Goal: Task Accomplishment & Management: Complete application form

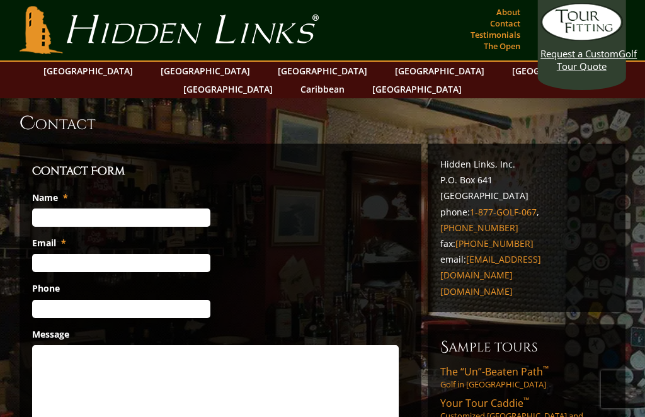
click at [510, 12] on link "About" at bounding box center [508, 12] width 30 height 18
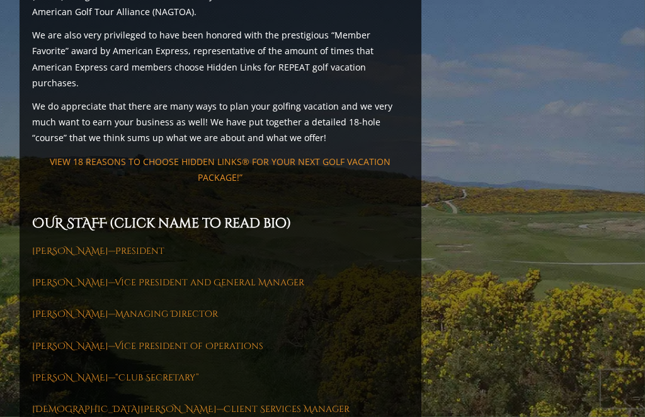
scroll to position [1653, 0]
click at [119, 244] on link "Iain McLean—President" at bounding box center [98, 250] width 132 height 12
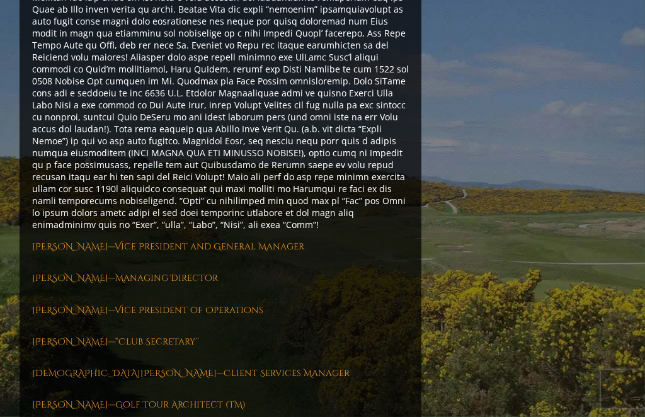
scroll to position [1964, 0]
click at [201, 240] on link "Lauri Carr—Vice President and General Manager" at bounding box center [168, 246] width 272 height 12
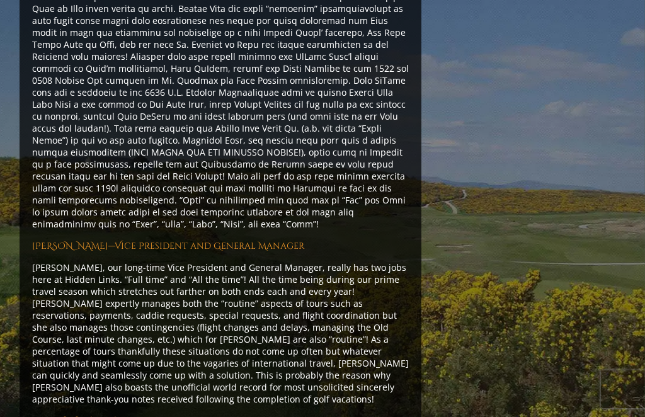
click at [180, 415] on link "Michelle McGreevy—Managing Director" at bounding box center [125, 421] width 186 height 12
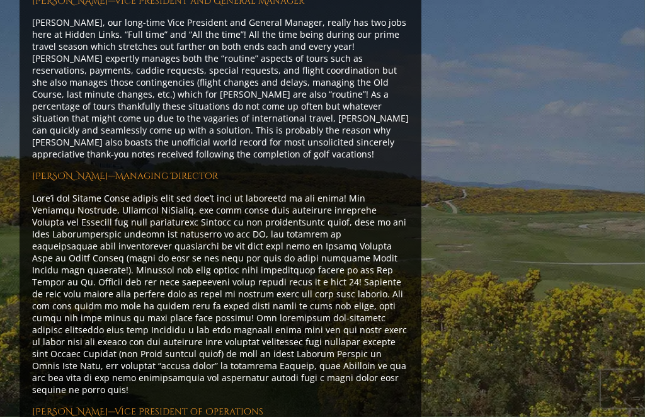
scroll to position [2214, 0]
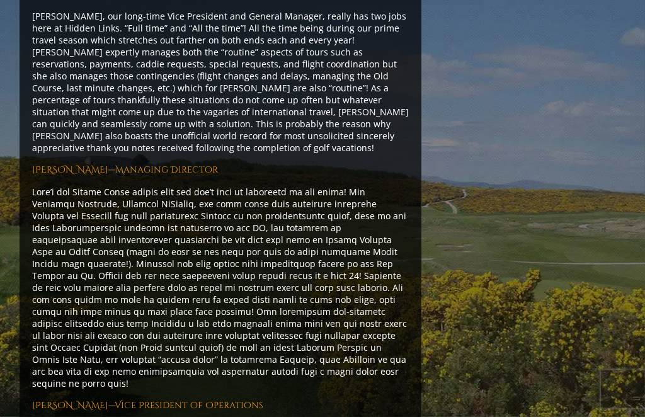
click at [191, 400] on link "Debbie Gorgen—Vice President of Operations" at bounding box center [147, 406] width 231 height 12
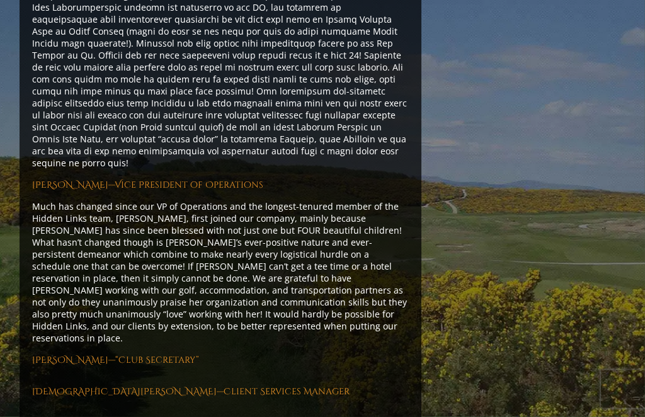
scroll to position [2477, 0]
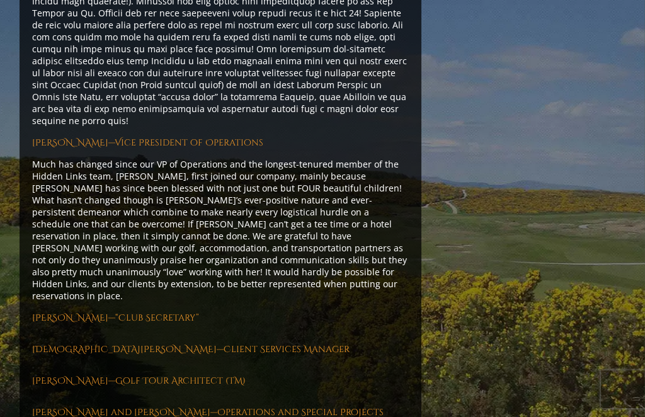
click at [152, 312] on link "Bob Hester—“Club Secretary”" at bounding box center [115, 318] width 167 height 12
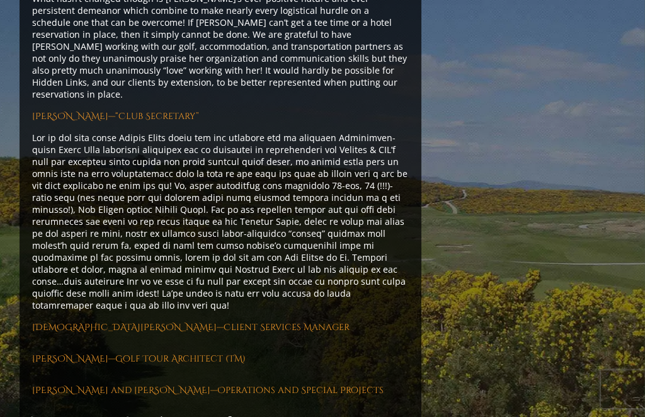
scroll to position [2702, 0]
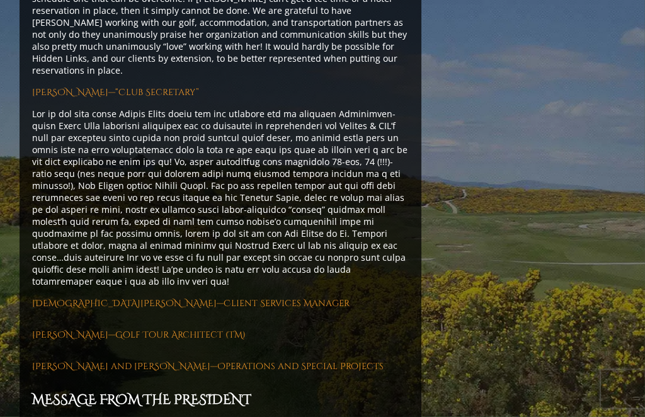
click at [192, 298] on link "Kristen Stecik—Client Services Manager" at bounding box center [190, 304] width 317 height 12
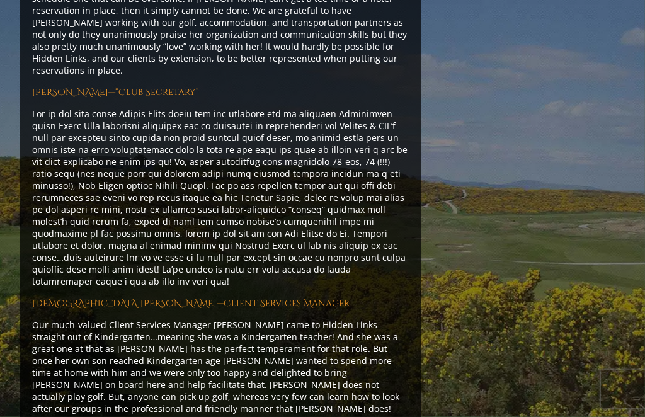
scroll to position [2703, 0]
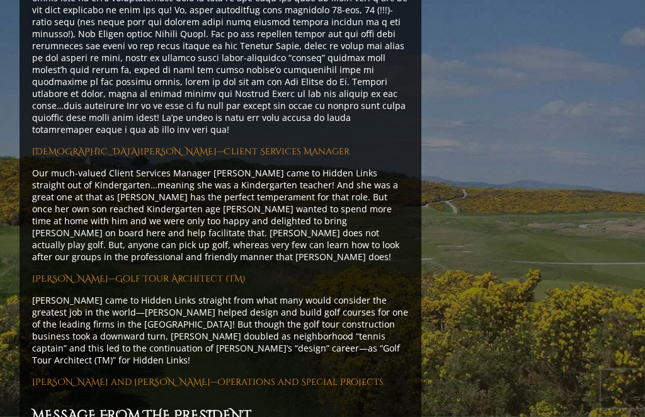
scroll to position [2855, 0]
click at [261, 375] on link "Carissa Donges and Meredith Emerson—Operations and Special Projects" at bounding box center [207, 381] width 351 height 12
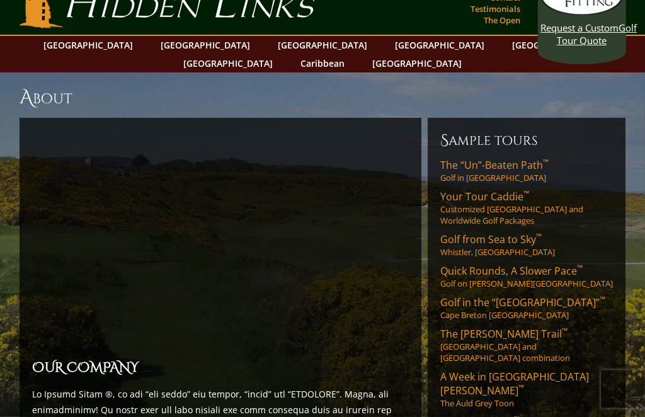
scroll to position [0, 0]
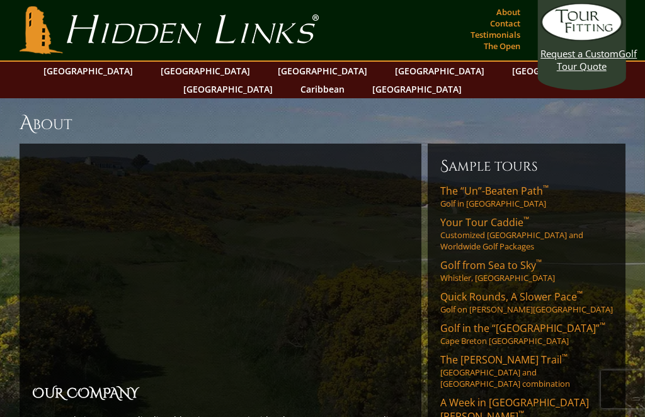
click at [588, 72] on link "Request a Custom Golf Tour Quote" at bounding box center [581, 37] width 82 height 69
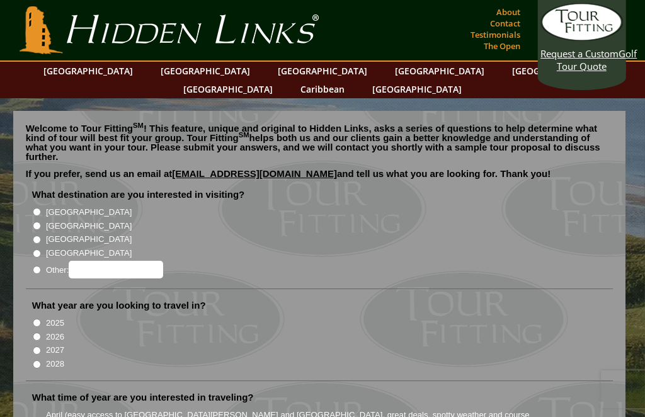
click at [38, 208] on input "[GEOGRAPHIC_DATA]" at bounding box center [37, 212] width 8 height 8
radio input "true"
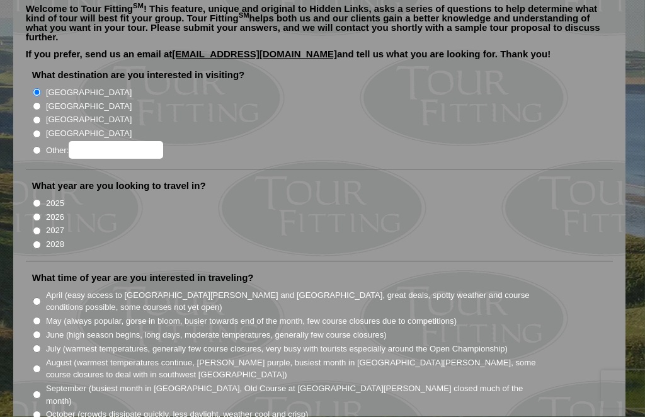
scroll to position [120, 0]
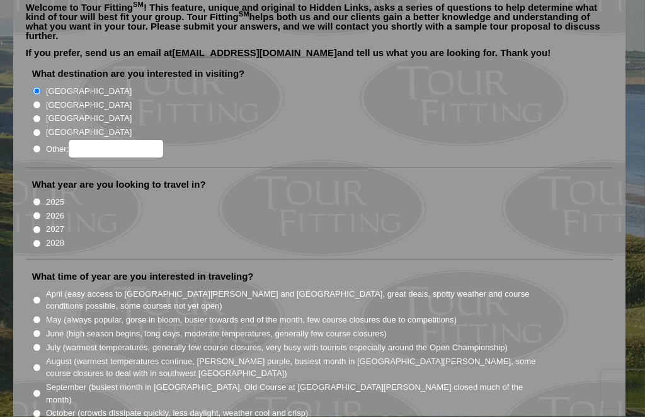
click at [35, 212] on input "2026" at bounding box center [37, 216] width 8 height 8
radio input "true"
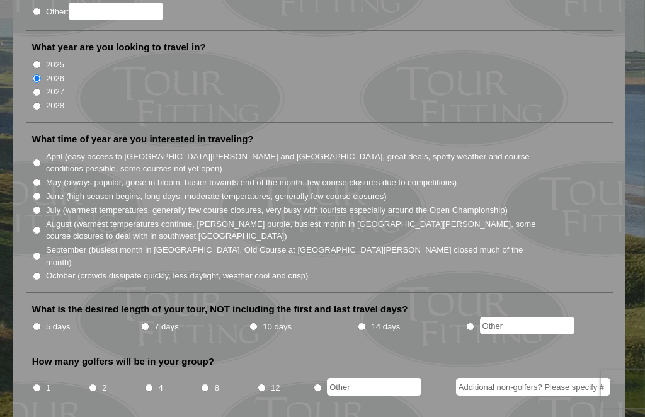
scroll to position [270, 0]
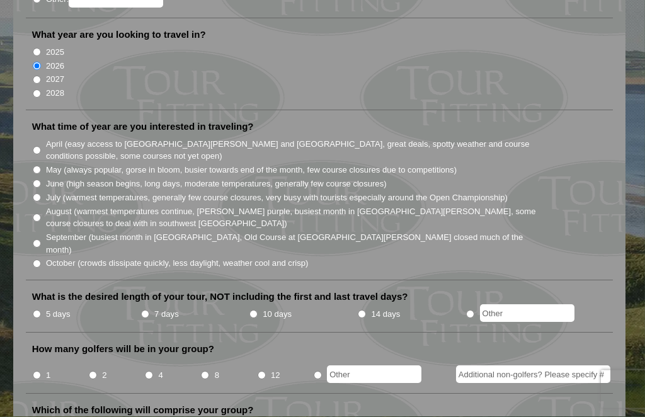
click at [37, 240] on input "September (busiest month in [GEOGRAPHIC_DATA], Old Course at [GEOGRAPHIC_DATA][…" at bounding box center [37, 244] width 8 height 8
radio input "true"
click at [35, 310] on input "5 days" at bounding box center [37, 314] width 8 height 8
radio input "true"
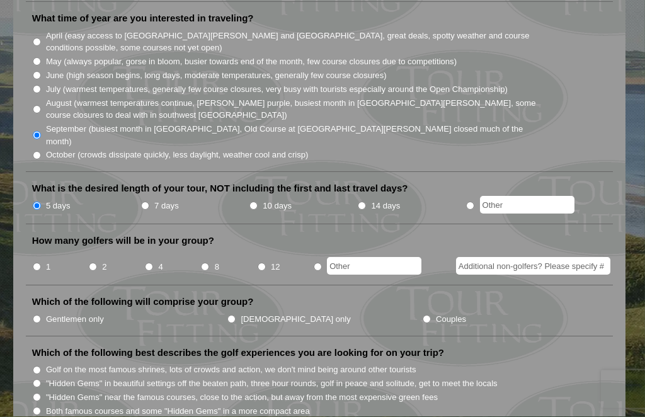
scroll to position [381, 0]
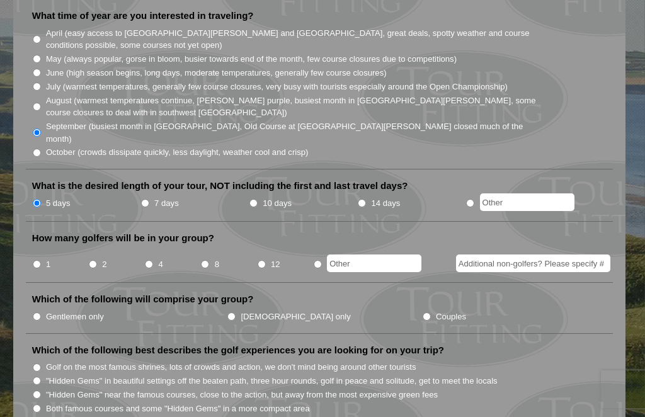
click at [92, 260] on input "2" at bounding box center [93, 264] width 8 height 8
radio input "true"
click at [227, 312] on input "[DEMOGRAPHIC_DATA] only" at bounding box center [231, 316] width 8 height 8
radio input "true"
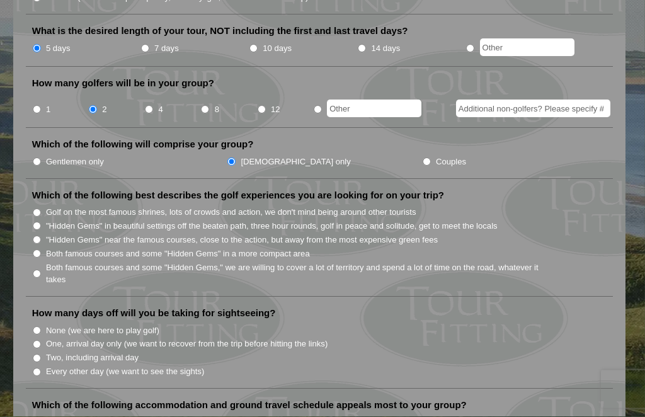
scroll to position [536, 0]
click at [38, 235] on input ""Hidden Gems" near the famous courses, close to the action, but away from the m…" at bounding box center [37, 239] width 8 height 8
radio input "true"
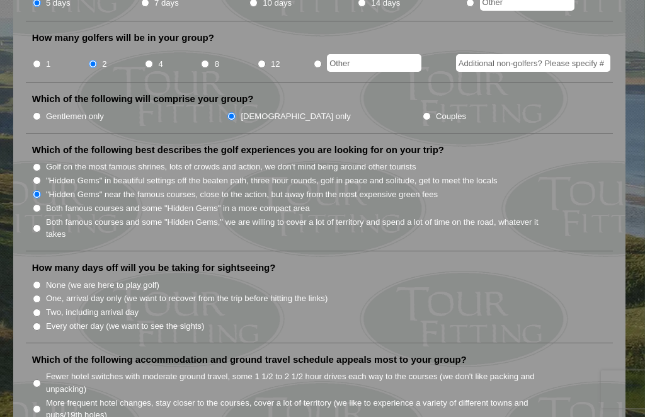
scroll to position [583, 0]
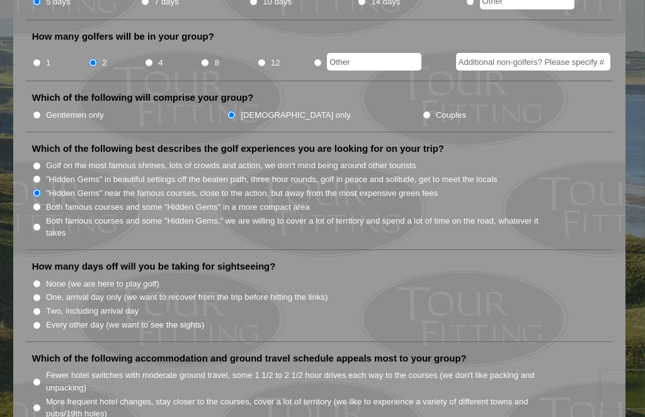
click at [47, 318] on label "Every other day (we want to see the sights)" at bounding box center [125, 324] width 158 height 13
click at [41, 321] on input "Every other day (we want to see the sights)" at bounding box center [37, 325] width 8 height 8
radio input "true"
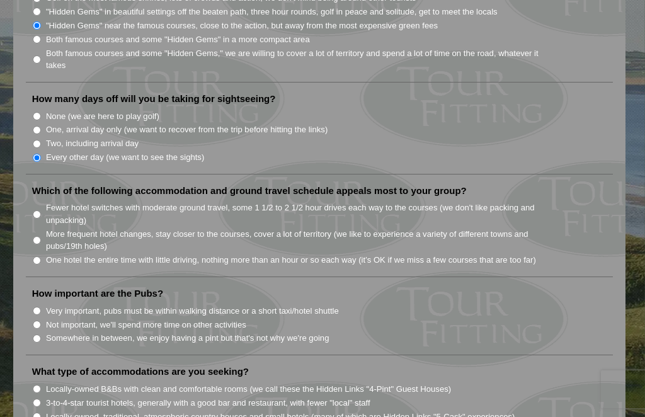
scroll to position [751, 0]
click at [37, 256] on input "One hotel the entire time with little driving, nothing more than an hour or so …" at bounding box center [37, 260] width 8 height 8
radio input "true"
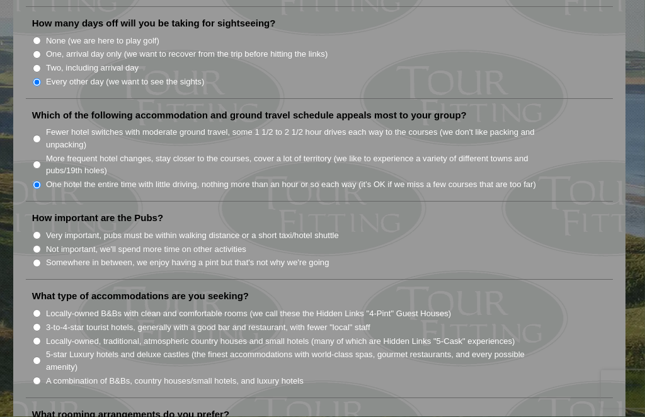
scroll to position [826, 0]
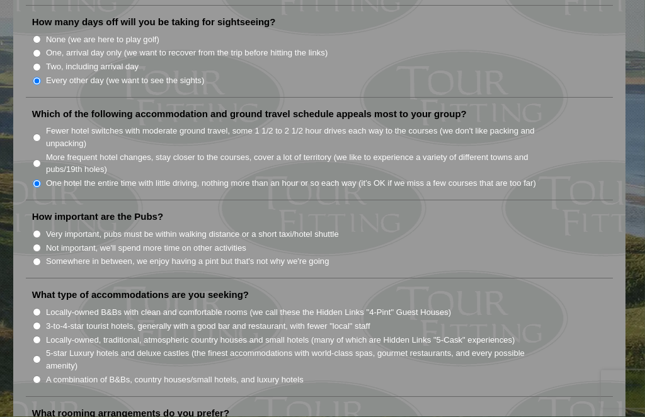
click at [37, 230] on input "Very important, pubs must be within walking distance or a short taxi/hotel shut…" at bounding box center [37, 234] width 8 height 8
radio input "true"
click at [38, 244] on input "Not important, we'll spend more time on other activities" at bounding box center [37, 248] width 8 height 8
radio input "true"
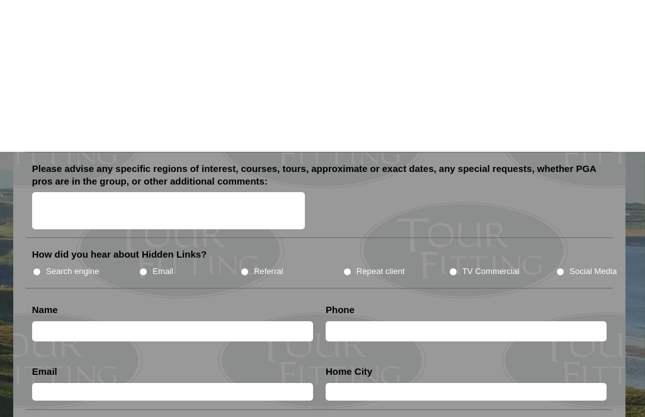
scroll to position [1407, 0]
